Goal: Transaction & Acquisition: Purchase product/service

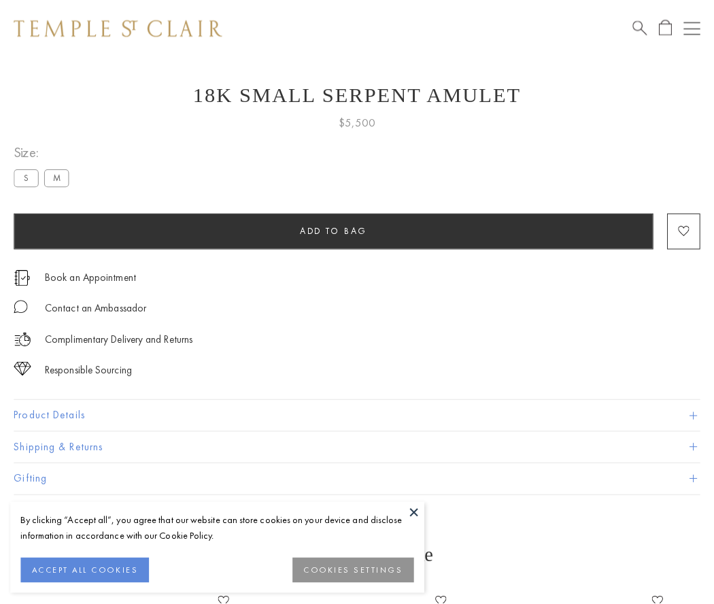
scroll to position [22, 0]
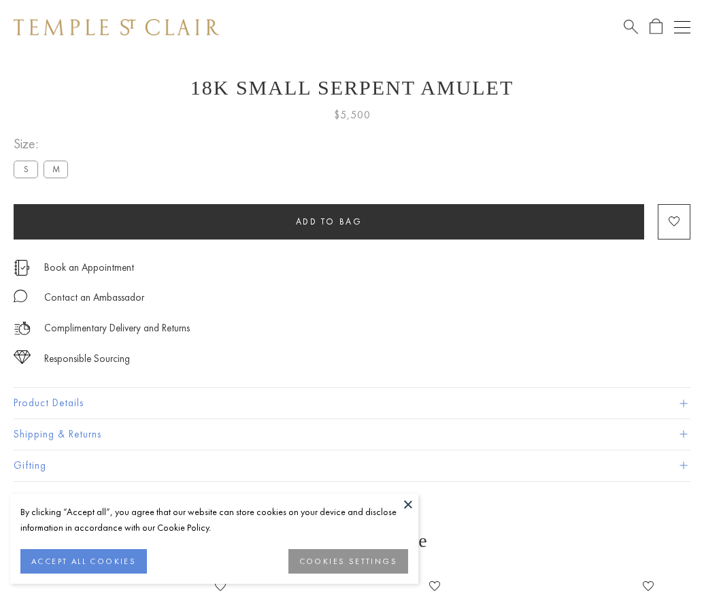
click at [328, 221] on span "Add to bag" at bounding box center [329, 222] width 67 height 12
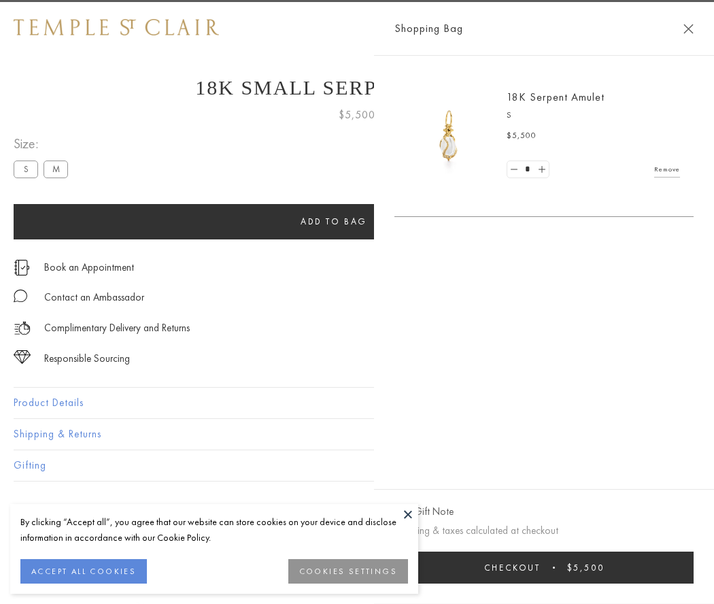
click at [541, 567] on span "Checkout" at bounding box center [512, 568] width 56 height 12
